Goal: Check status: Check status

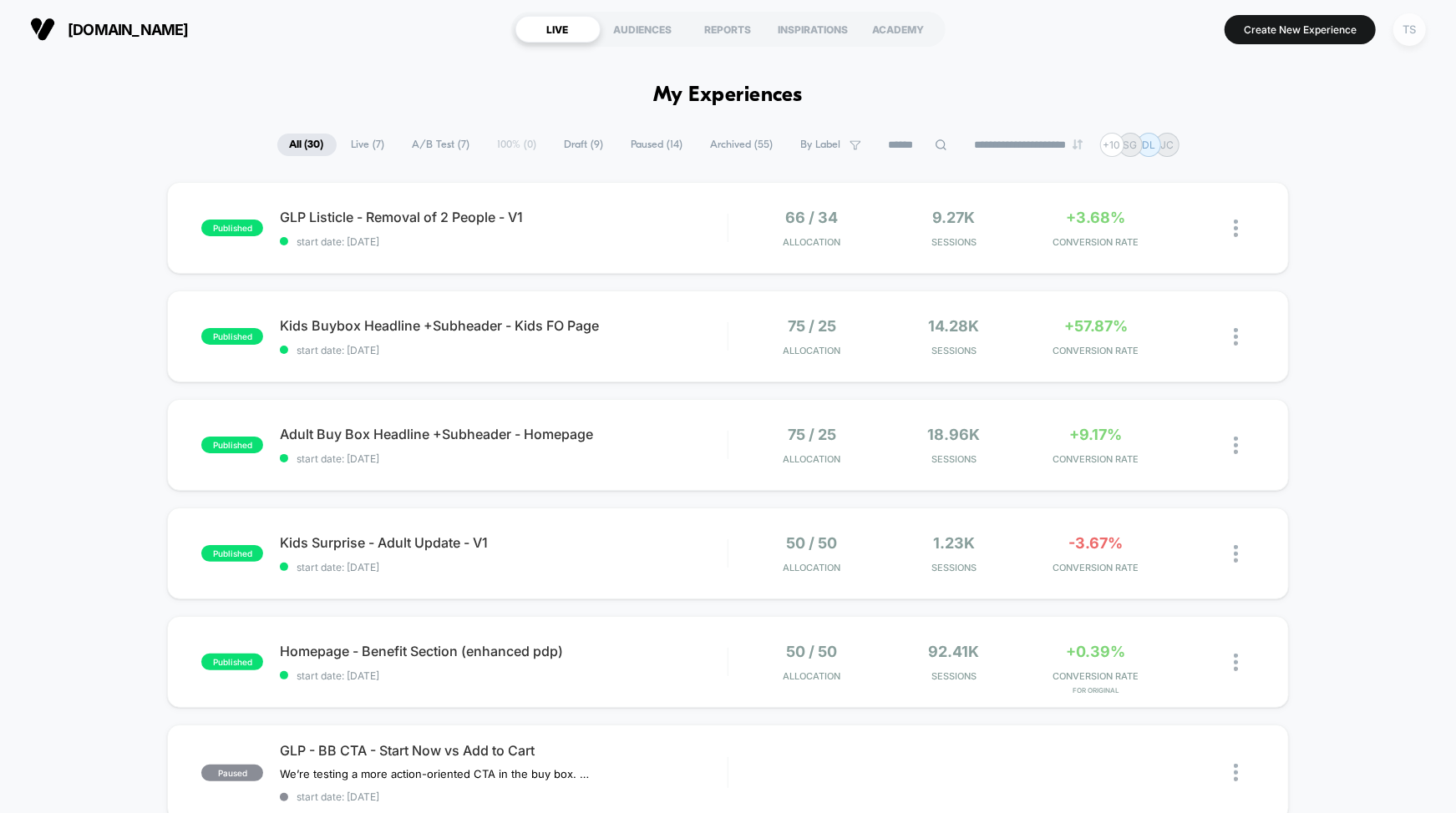
click at [1400, 28] on div "TS" at bounding box center [1409, 30] width 32 height 32
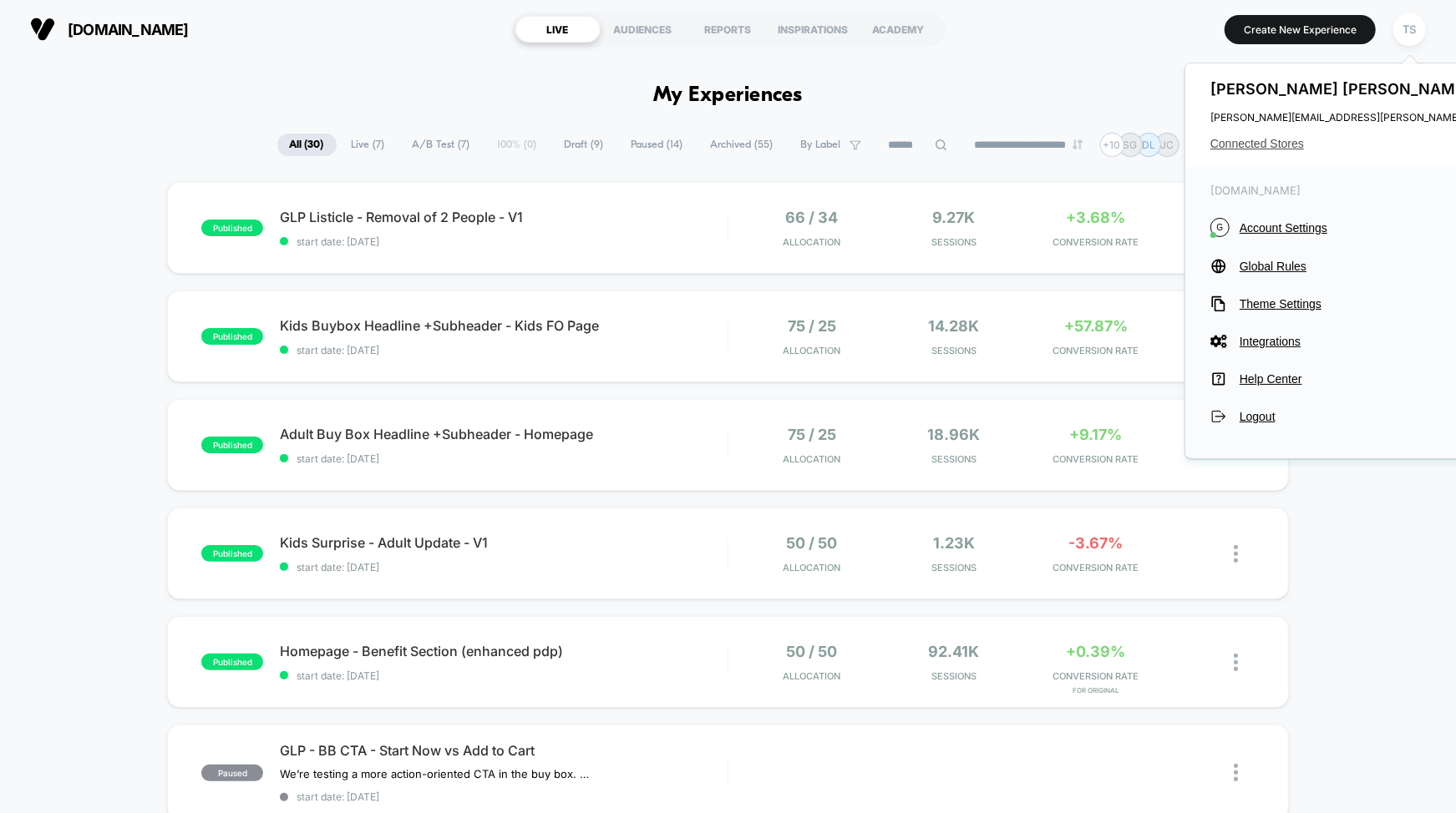
click at [1260, 142] on span "Connected Stores" at bounding box center [1376, 143] width 332 height 13
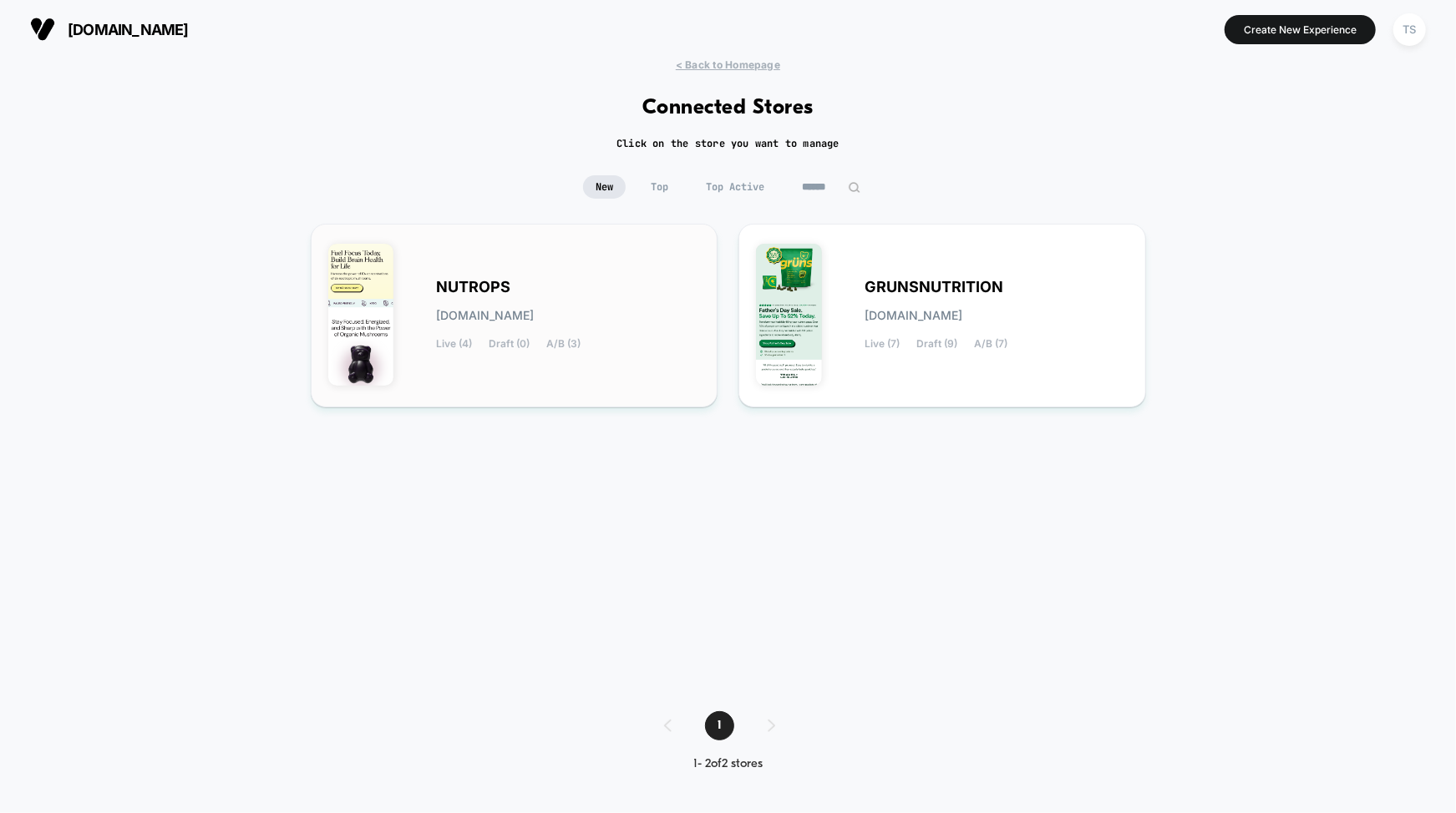
click at [494, 304] on div "NUTROPS nutrops.myshopify.com Live (4) Draft (0) A/B (3)" at bounding box center [568, 316] width 264 height 68
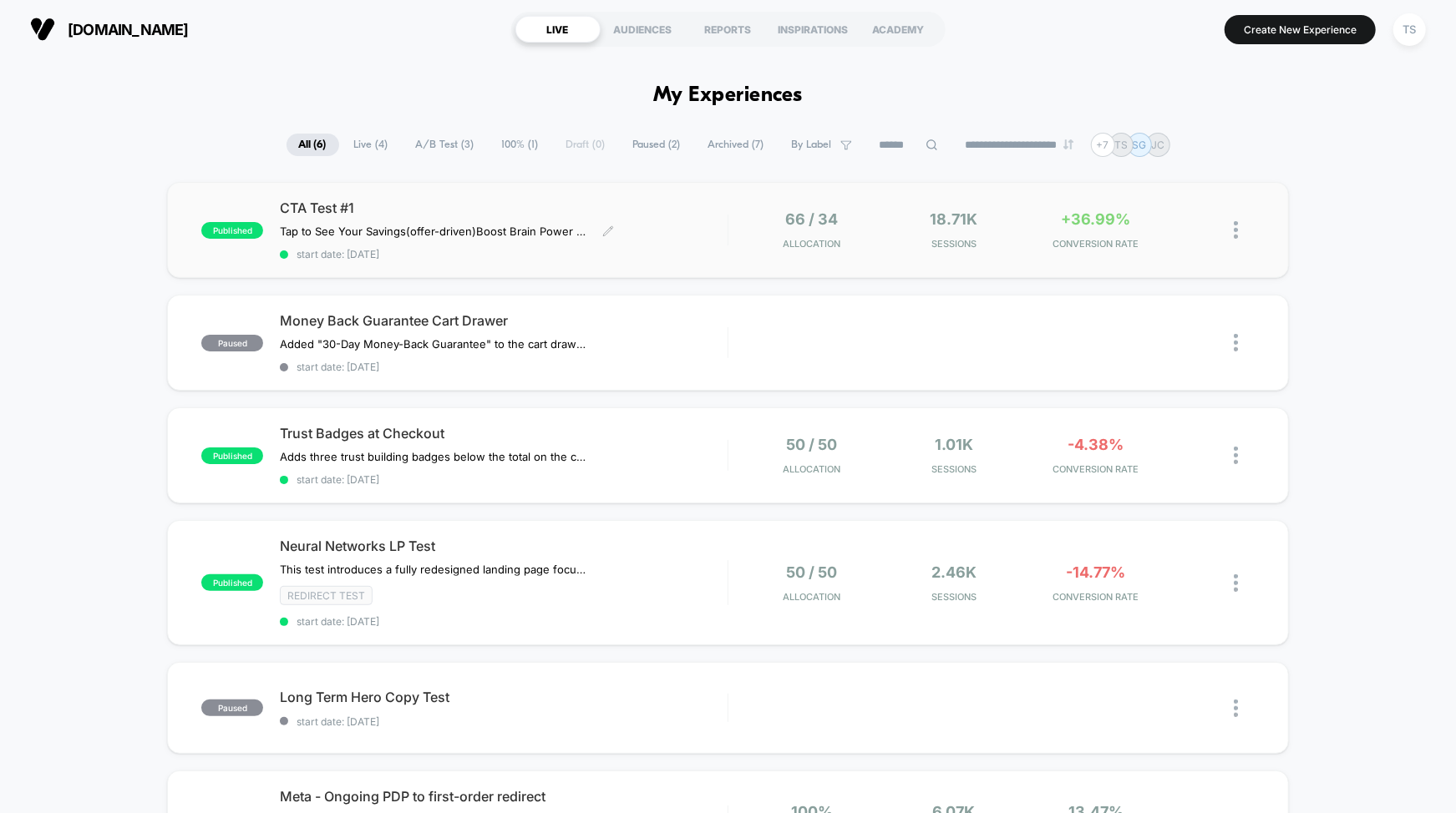
click at [665, 229] on div "CTA Test #1 Tap to See Your Savings (offer-driven) Boost Brain Power Without th…" at bounding box center [503, 230] width 446 height 61
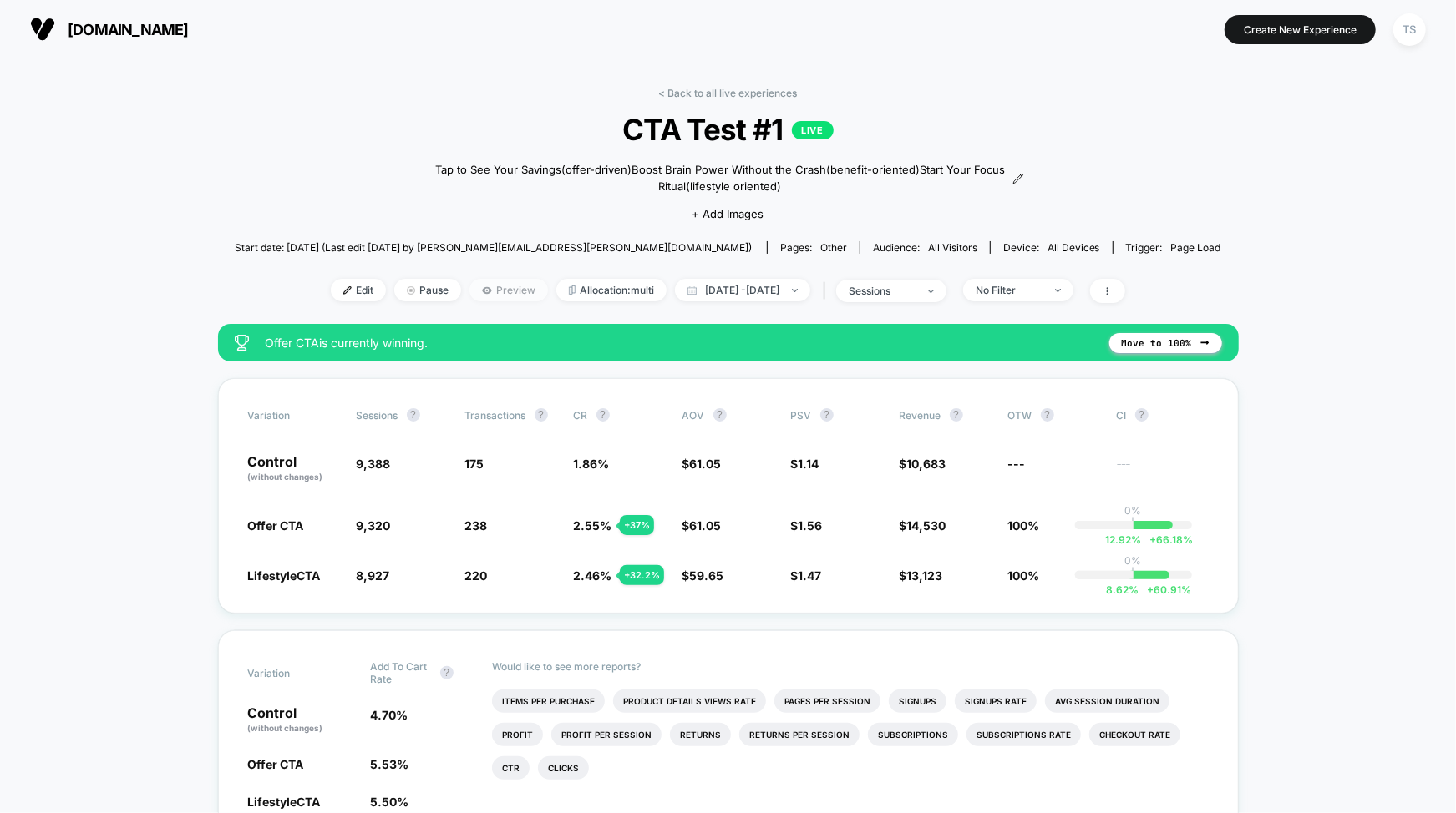
click at [484, 287] on span "Preview" at bounding box center [509, 290] width 79 height 22
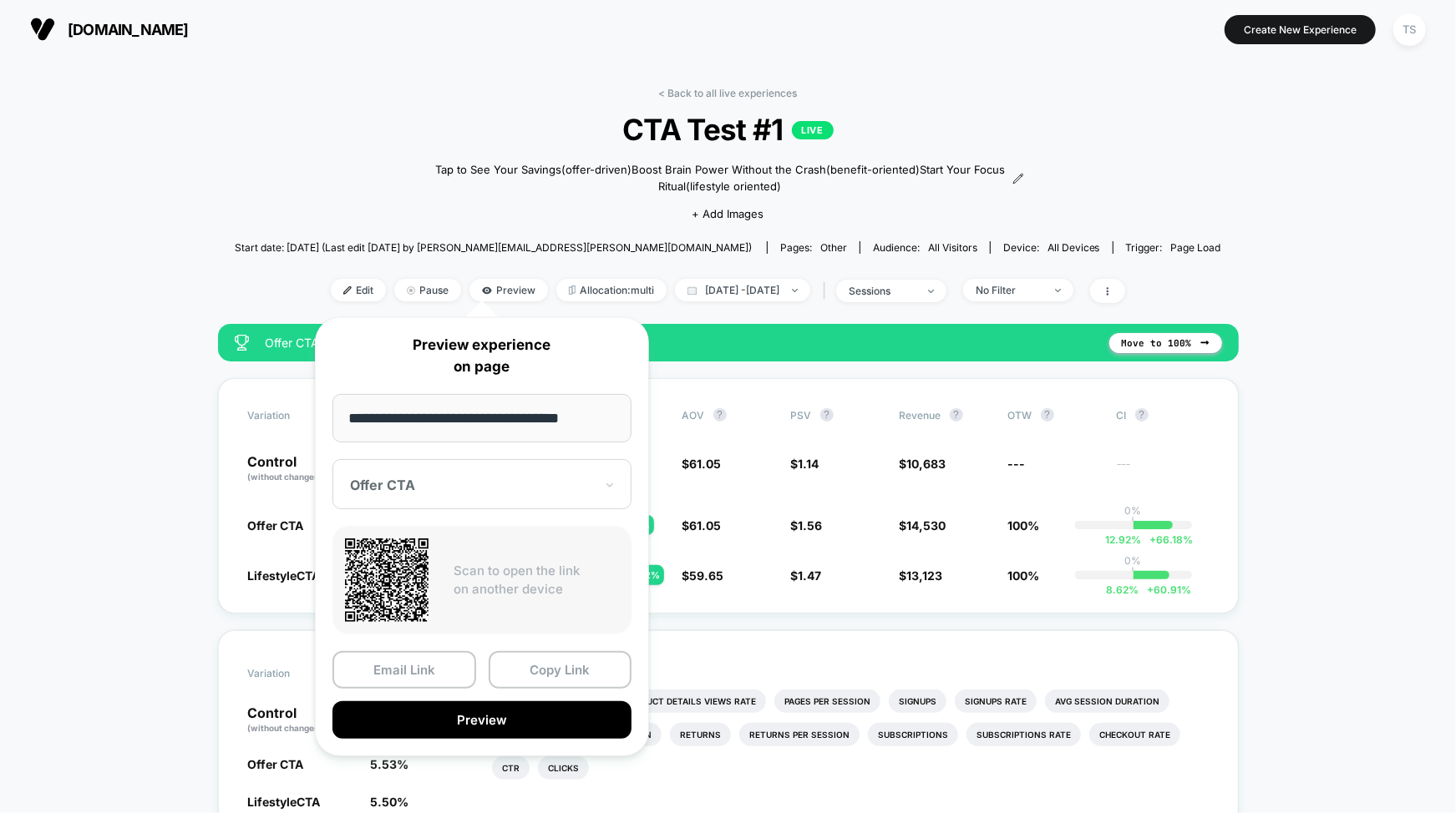
click at [451, 486] on div at bounding box center [472, 485] width 244 height 17
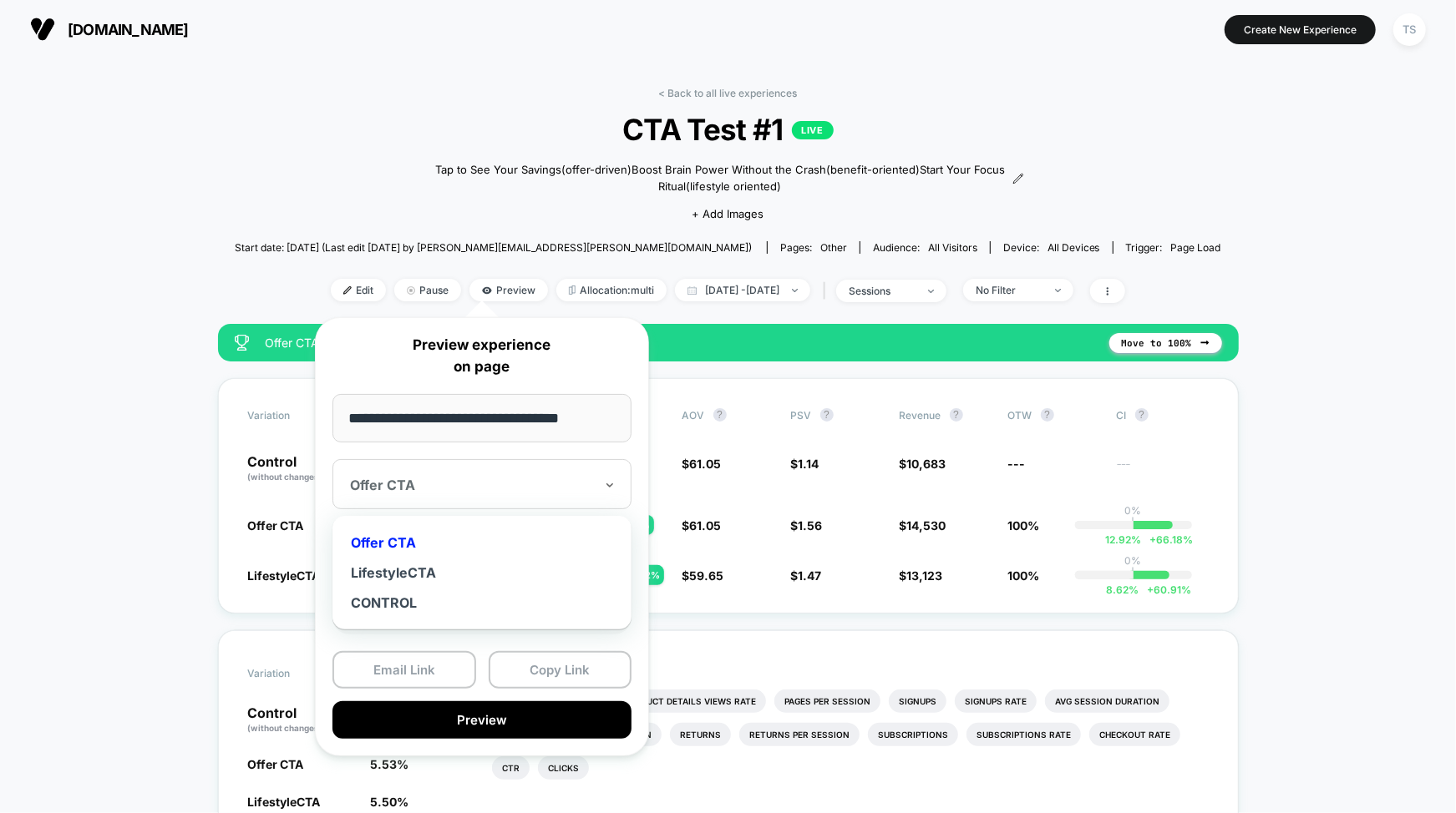
click at [508, 447] on div "**********" at bounding box center [481, 537] width 334 height 439
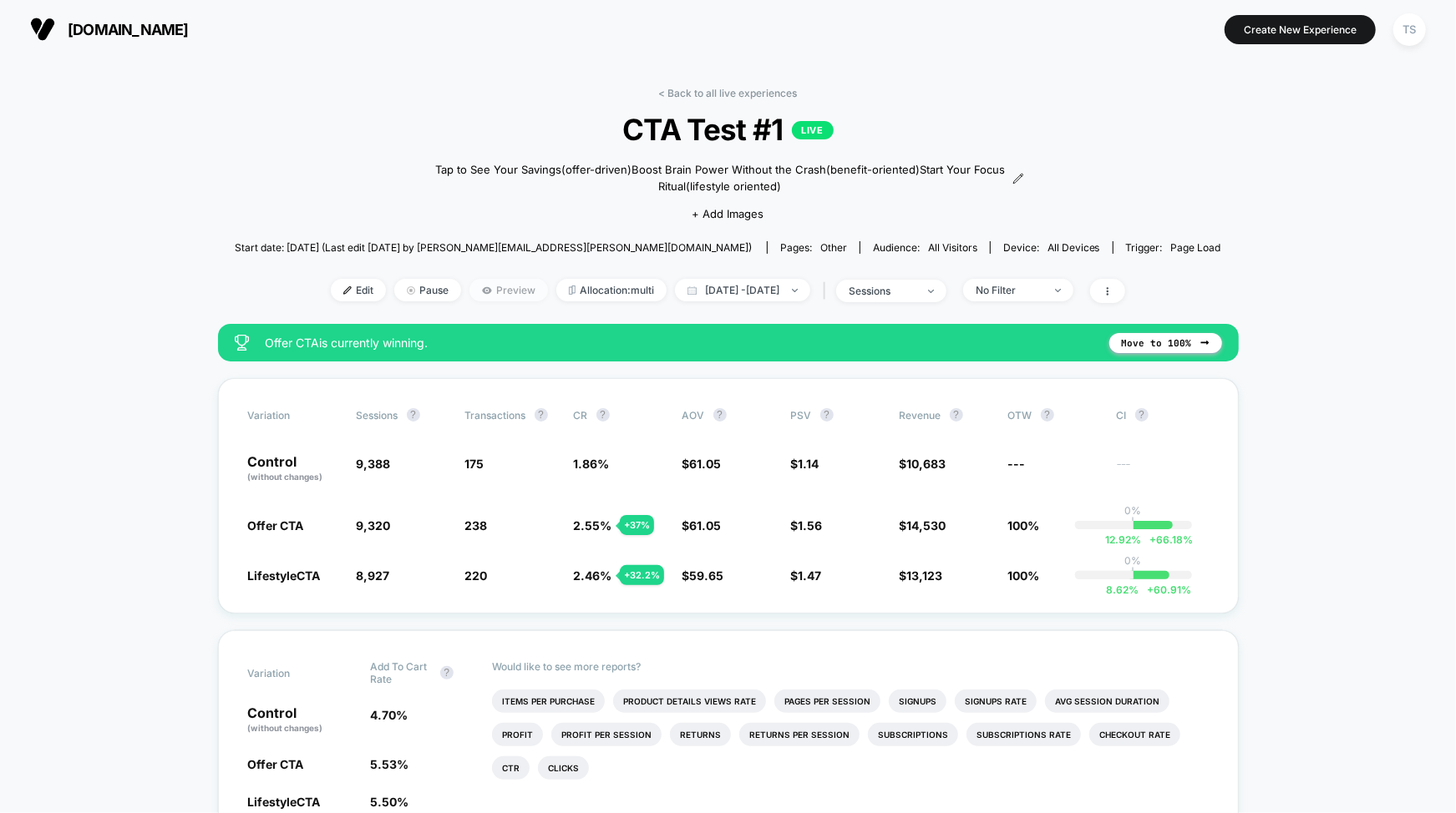
click at [497, 290] on span "Preview" at bounding box center [509, 290] width 79 height 22
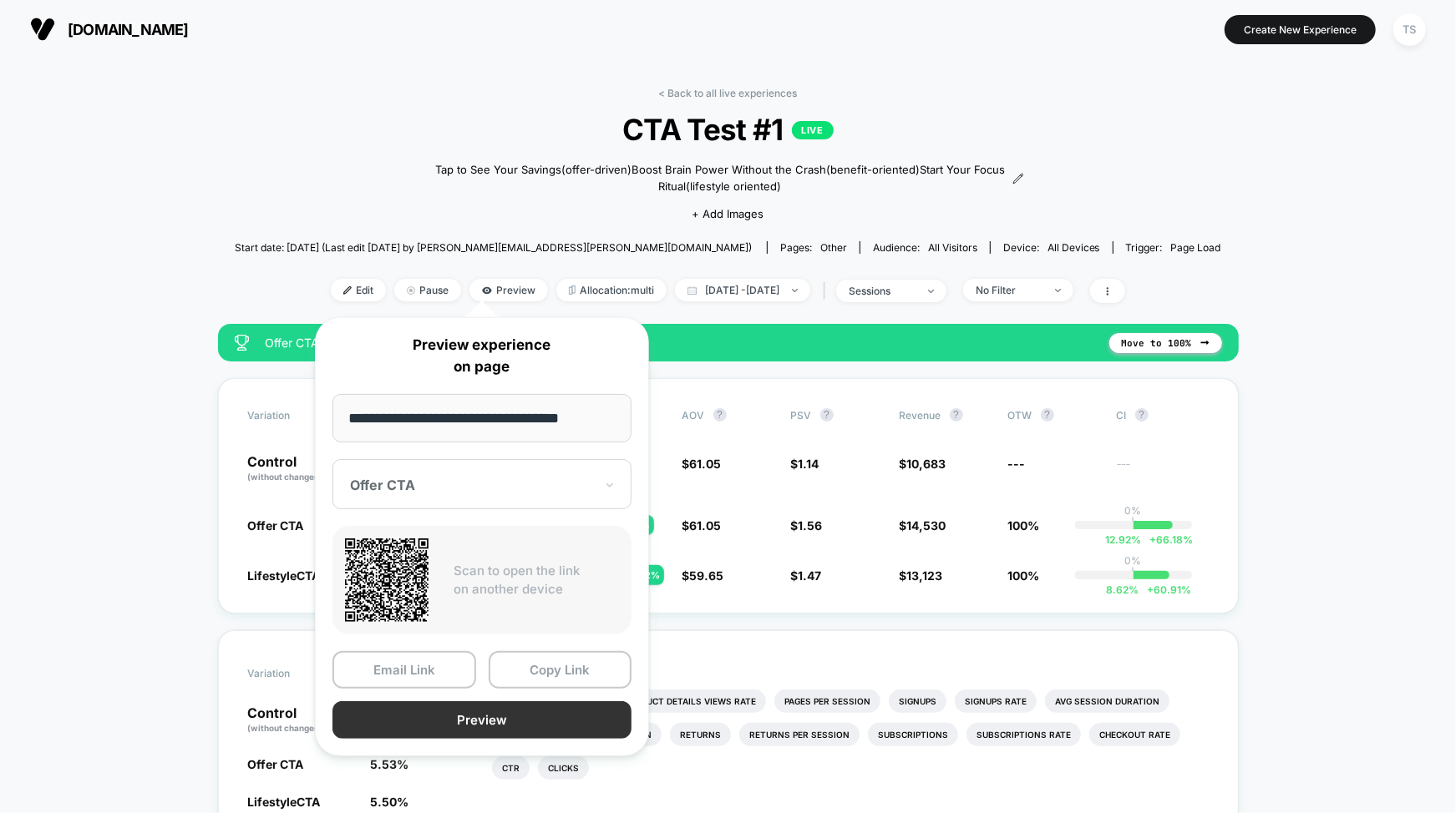
click at [474, 727] on button "Preview" at bounding box center [482, 721] width 299 height 38
